Goal: Information Seeking & Learning: Learn about a topic

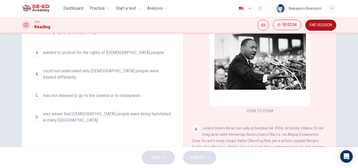
scroll to position [26, 0]
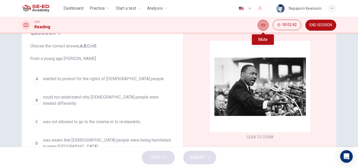
click at [263, 24] on icon "Mute" at bounding box center [263, 25] width 4 height 3
click at [263, 25] on icon "Unmute" at bounding box center [263, 25] width 4 height 4
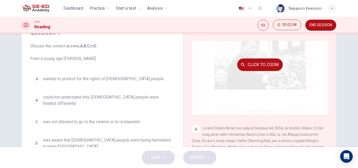
click at [255, 63] on button "Click to Zoom" at bounding box center [260, 64] width 46 height 13
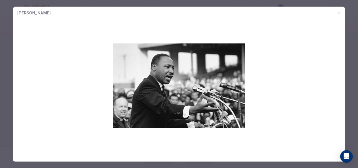
click at [197, 79] on img at bounding box center [179, 85] width 332 height 133
click at [170, 81] on img at bounding box center [179, 85] width 332 height 133
click at [272, 96] on img at bounding box center [179, 85] width 332 height 133
click at [61, 65] on img at bounding box center [179, 85] width 332 height 133
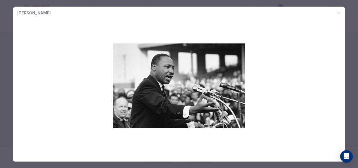
click at [238, 95] on img at bounding box center [179, 85] width 332 height 133
drag, startPoint x: 218, startPoint y: 130, endPoint x: 213, endPoint y: 118, distance: 12.9
click at [218, 131] on img at bounding box center [179, 85] width 332 height 133
click at [185, 90] on img at bounding box center [179, 85] width 332 height 133
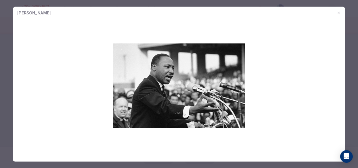
click at [338, 12] on icon "button" at bounding box center [338, 13] width 4 height 4
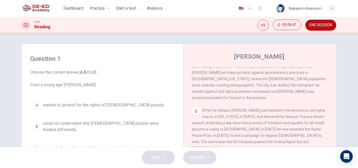
scroll to position [231, 0]
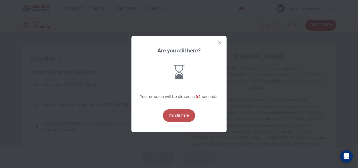
click at [185, 116] on button "I'm still here" at bounding box center [179, 115] width 32 height 13
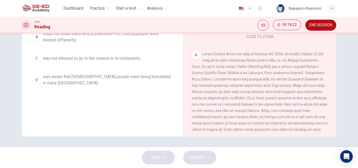
scroll to position [0, 0]
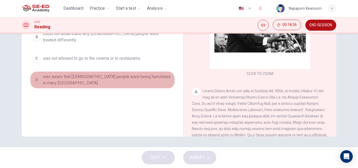
click at [58, 74] on span "was aware that [DEMOGRAPHIC_DATA] people were being humiliated in many [GEOGRAP…" at bounding box center [107, 80] width 129 height 13
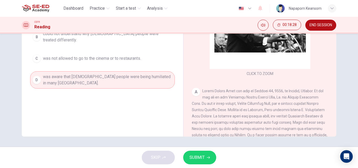
click at [199, 157] on span "SUBMIT" at bounding box center [196, 157] width 15 height 7
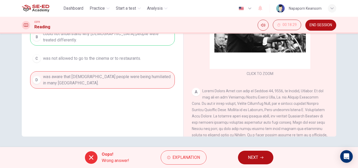
click at [250, 159] on span "NEXT" at bounding box center [253, 157] width 10 height 7
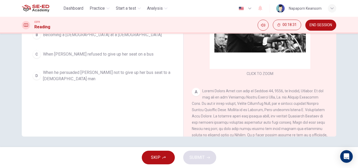
click at [156, 156] on span "SKIP" at bounding box center [155, 157] width 9 height 7
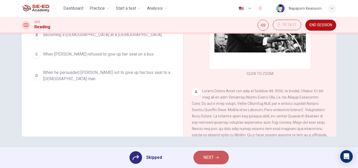
click at [208, 157] on span "NEXT" at bounding box center [208, 157] width 10 height 7
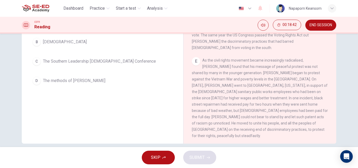
scroll to position [90, 0]
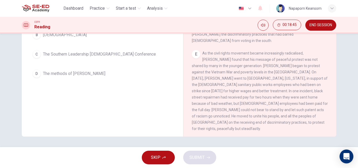
click at [346, 157] on icon "Open Intercom Messenger" at bounding box center [346, 156] width 6 height 7
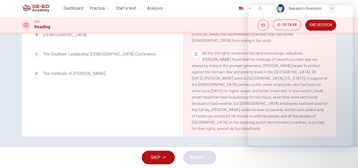
click at [169, 114] on div "Question 3 Choose the correct answer, A , B , C or D . What influenced [PERSON_…" at bounding box center [102, 48] width 153 height 177
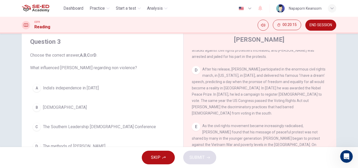
scroll to position [26, 0]
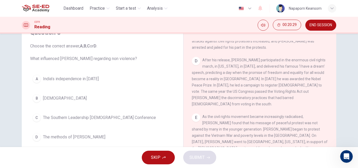
click at [80, 117] on span "The Southern Leadership [DEMOGRAPHIC_DATA] Conference" at bounding box center [99, 118] width 113 height 6
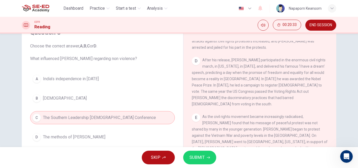
click at [195, 158] on span "SUBMIT" at bounding box center [196, 157] width 15 height 7
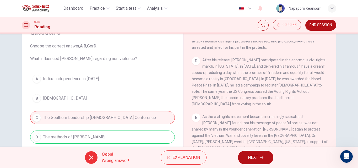
click at [92, 158] on icon at bounding box center [91, 157] width 6 height 6
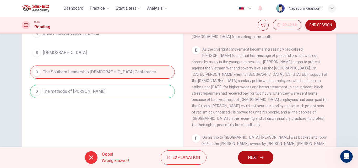
scroll to position [90, 0]
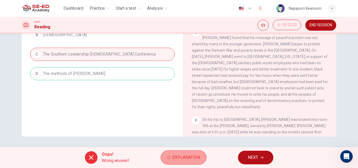
click at [180, 159] on span "Explanation" at bounding box center [186, 157] width 28 height 7
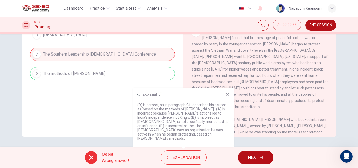
click at [90, 156] on icon at bounding box center [91, 157] width 6 height 6
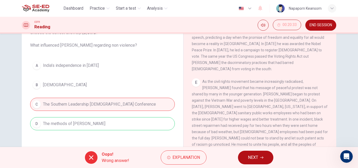
scroll to position [37, 0]
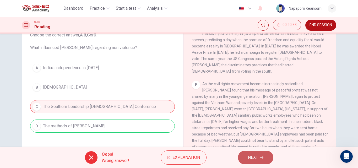
click at [255, 159] on span "NEXT" at bounding box center [253, 157] width 10 height 7
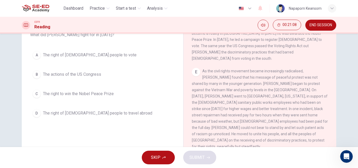
scroll to position [11, 0]
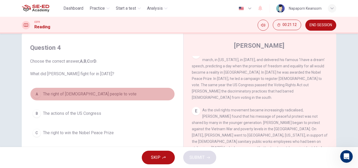
click at [74, 94] on span "The right of [DEMOGRAPHIC_DATA] people to vote" at bounding box center [90, 94] width 94 height 6
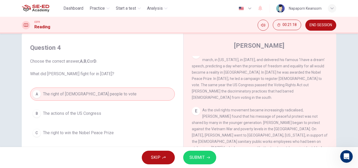
click at [97, 133] on span "The right to win the Nobel Peace Prize" at bounding box center [78, 133] width 71 height 6
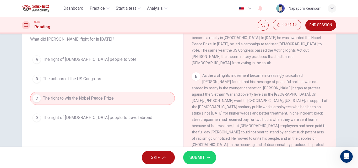
scroll to position [63, 0]
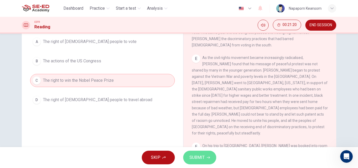
click at [199, 156] on span "SUBMIT" at bounding box center [196, 157] width 15 height 7
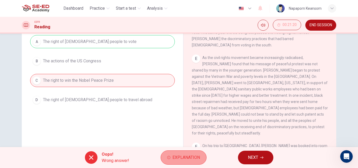
click at [179, 156] on span "Explanation" at bounding box center [186, 157] width 28 height 7
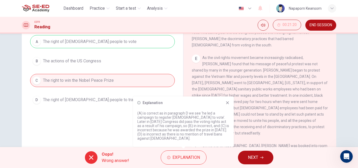
click at [90, 156] on icon at bounding box center [91, 157] width 6 height 6
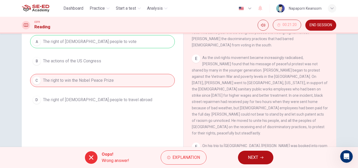
click at [91, 157] on icon at bounding box center [91, 157] width 4 height 4
click at [90, 156] on icon at bounding box center [91, 157] width 4 height 4
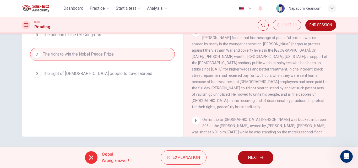
click at [256, 157] on span "NEXT" at bounding box center [253, 157] width 10 height 7
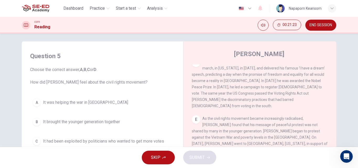
scroll to position [0, 0]
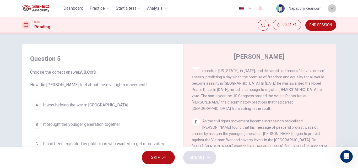
click at [332, 8] on icon "button" at bounding box center [331, 8] width 3 height 3
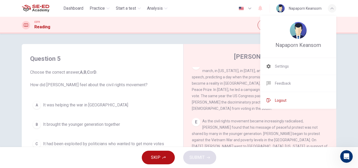
click at [283, 98] on span "Logout" at bounding box center [281, 100] width 12 height 6
